Goal: Task Accomplishment & Management: Complete application form

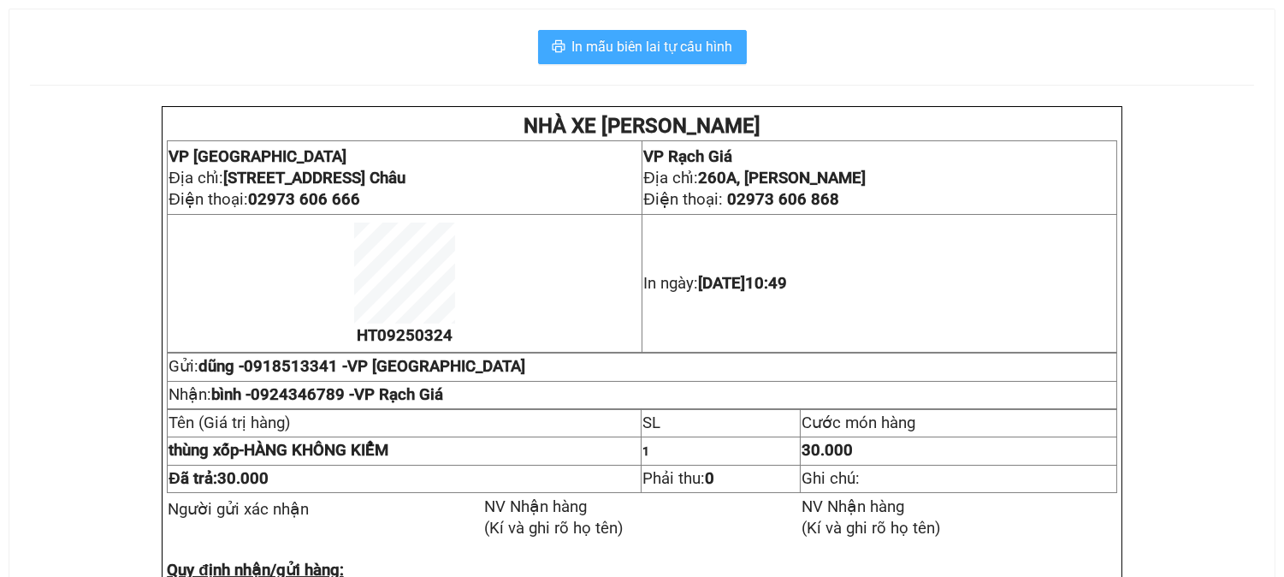
click at [644, 57] on button "In mẫu biên lai tự cấu hình" at bounding box center [642, 47] width 209 height 34
click at [686, 43] on span "In mẫu biên lai tự cấu hình" at bounding box center [652, 46] width 161 height 21
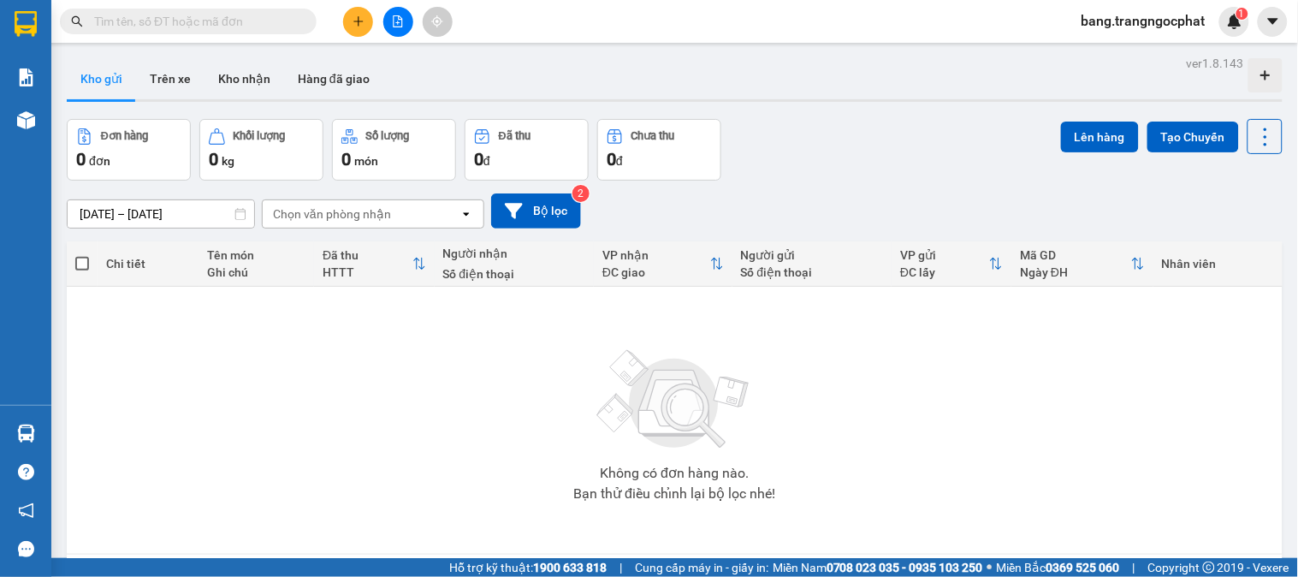
drag, startPoint x: 921, startPoint y: 155, endPoint x: 916, endPoint y: 132, distance: 23.7
click at [920, 144] on div "Đơn hàng 0 đơn Khối lượng 0 kg Số lượng 0 món Đã thu 0 đ Chưa thu 0 đ Lên hàng …" at bounding box center [675, 150] width 1216 height 62
drag, startPoint x: 231, startPoint y: 21, endPoint x: 294, endPoint y: 1, distance: 66.6
click at [233, 21] on input "text" at bounding box center [195, 21] width 202 height 19
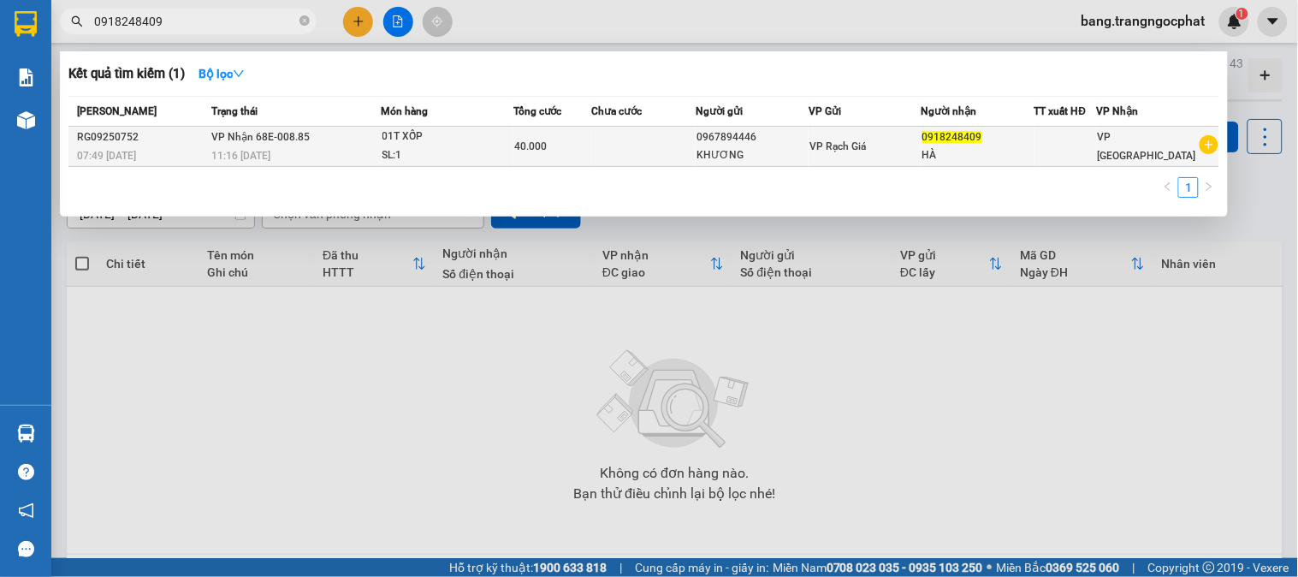
type input "0918248409"
click at [819, 129] on td "VP Rạch Giá" at bounding box center [864, 147] width 113 height 40
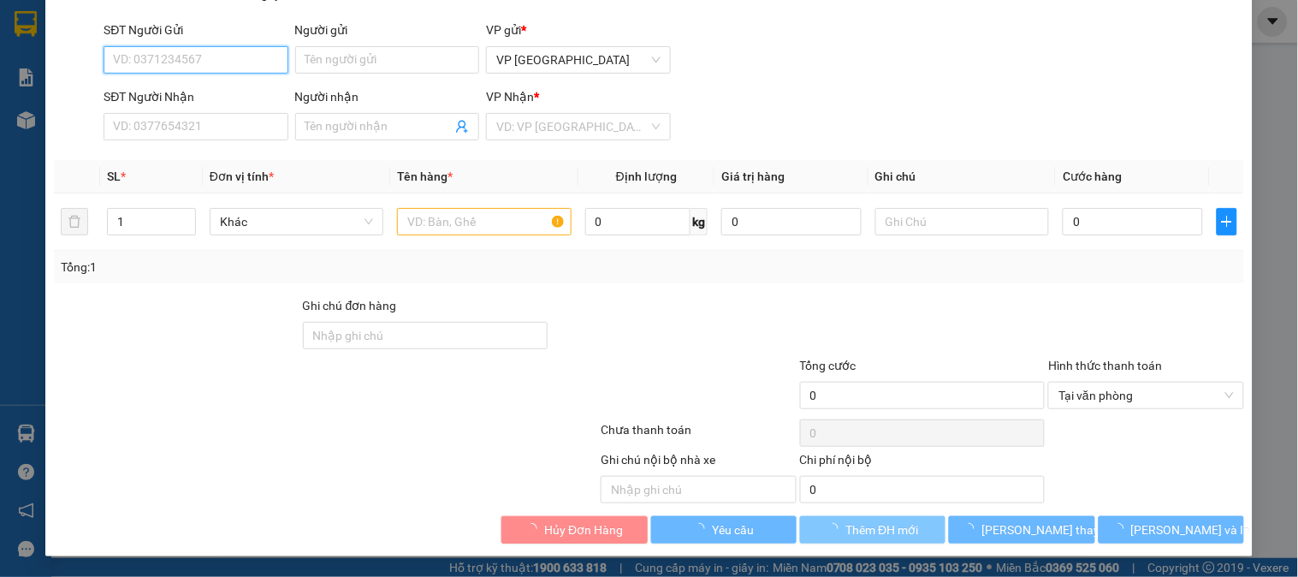
type input "0967894446"
type input "KHƯƠNG"
type input "0918248409"
type input "HÀ"
type input "40.000"
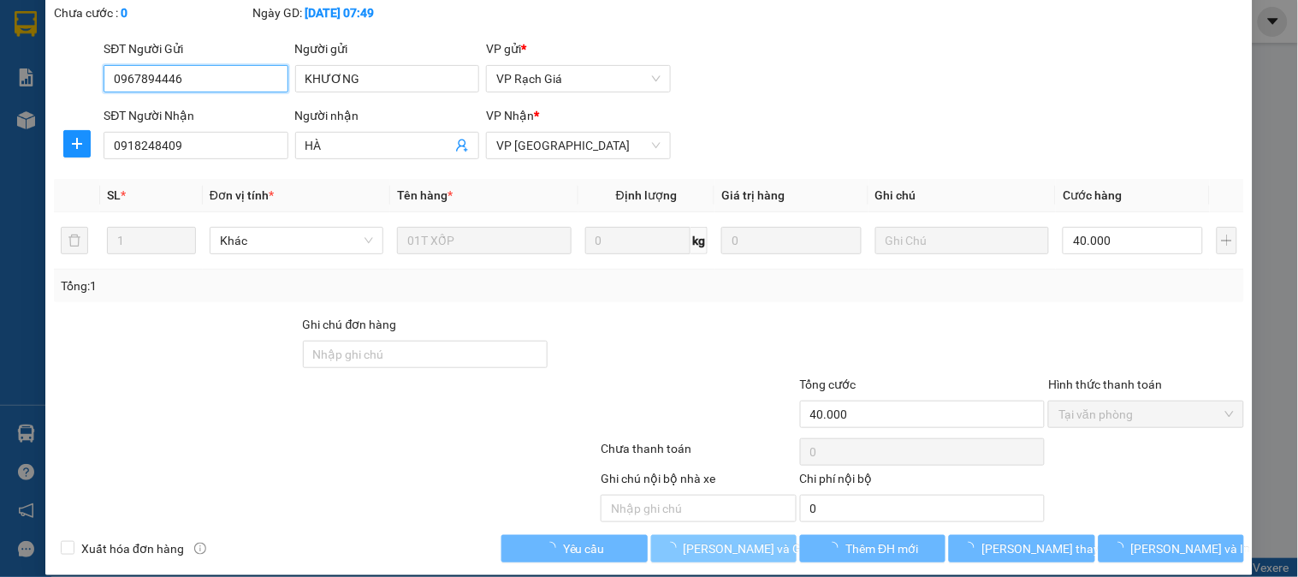
scroll to position [131, 0]
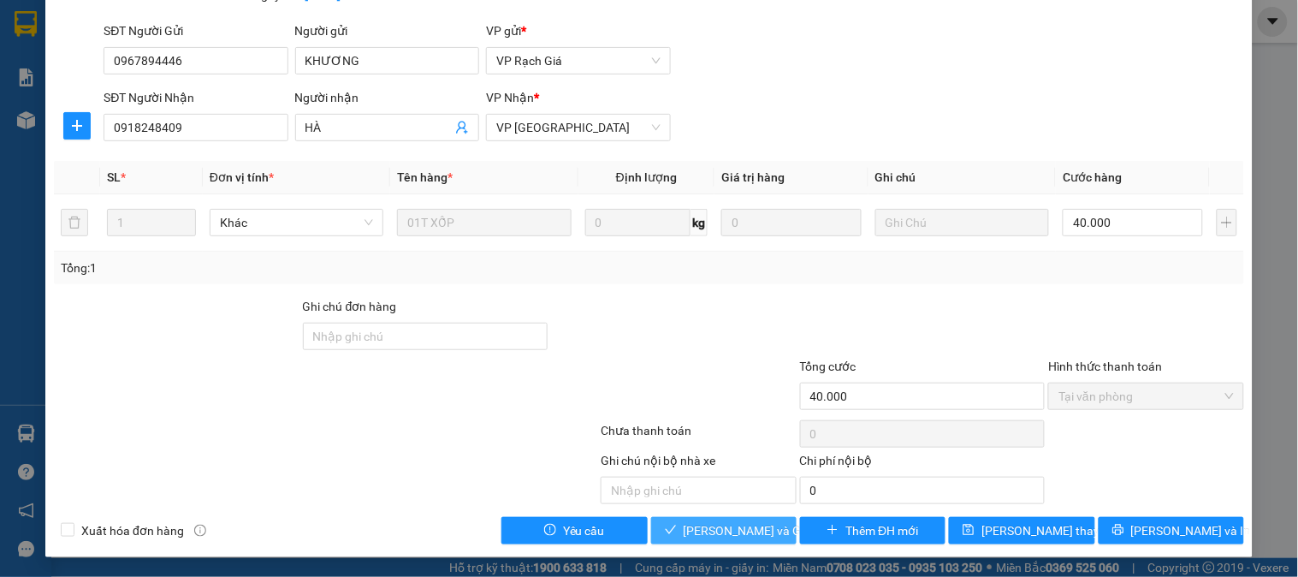
click at [707, 534] on span "Lưu và Giao hàng" at bounding box center [766, 530] width 164 height 19
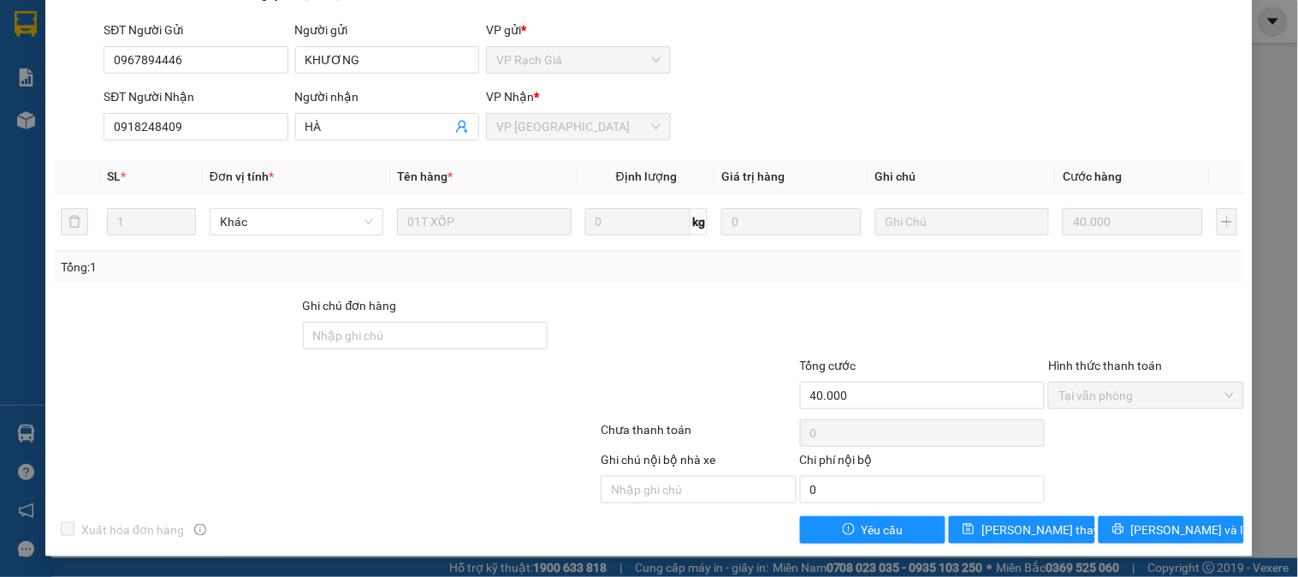
scroll to position [0, 0]
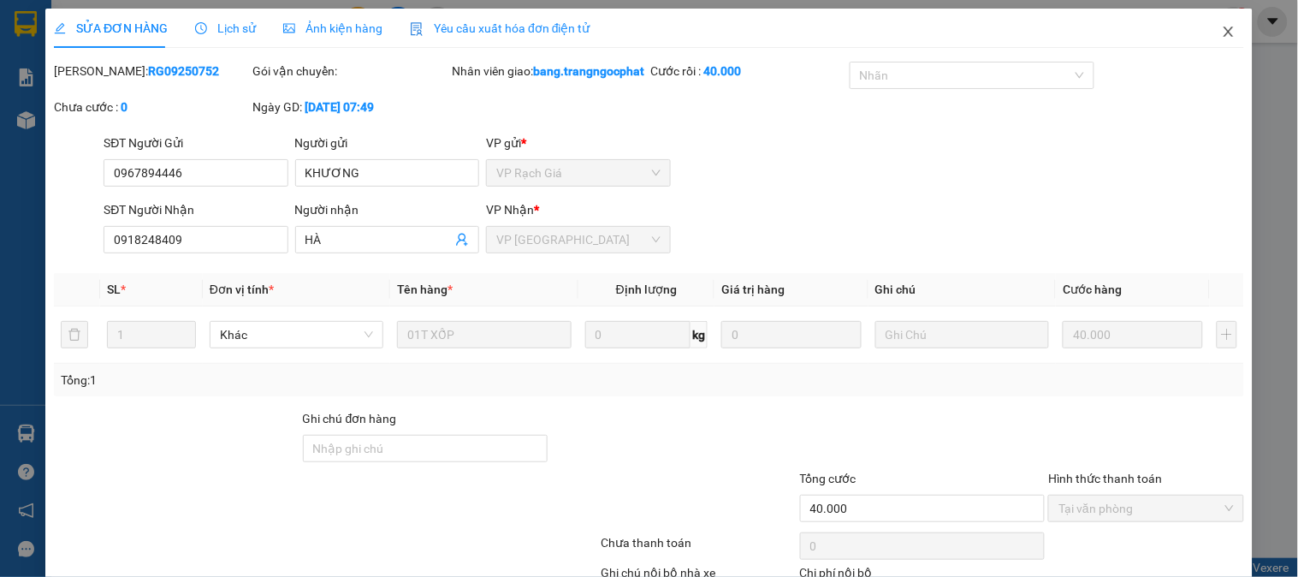
click at [1208, 51] on span "Close" at bounding box center [1229, 33] width 48 height 48
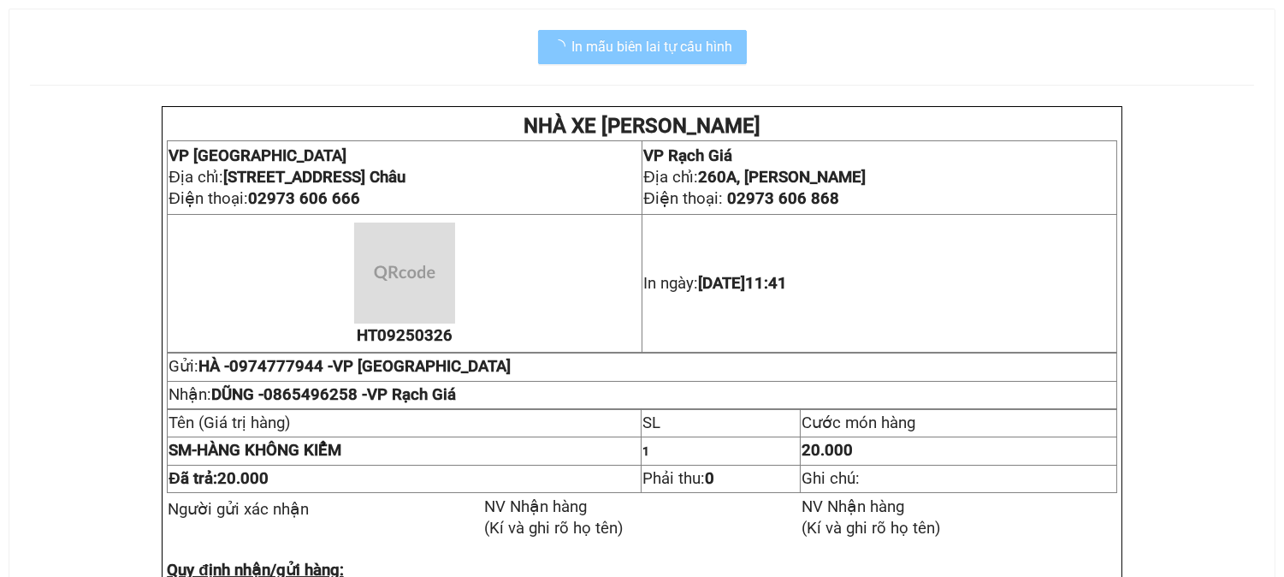
drag, startPoint x: 0, startPoint y: 0, endPoint x: 618, endPoint y: 36, distance: 618.7
click at [618, 36] on span "In mẫu biên lai tự cấu hình" at bounding box center [652, 46] width 161 height 21
